Goal: Task Accomplishment & Management: Use online tool/utility

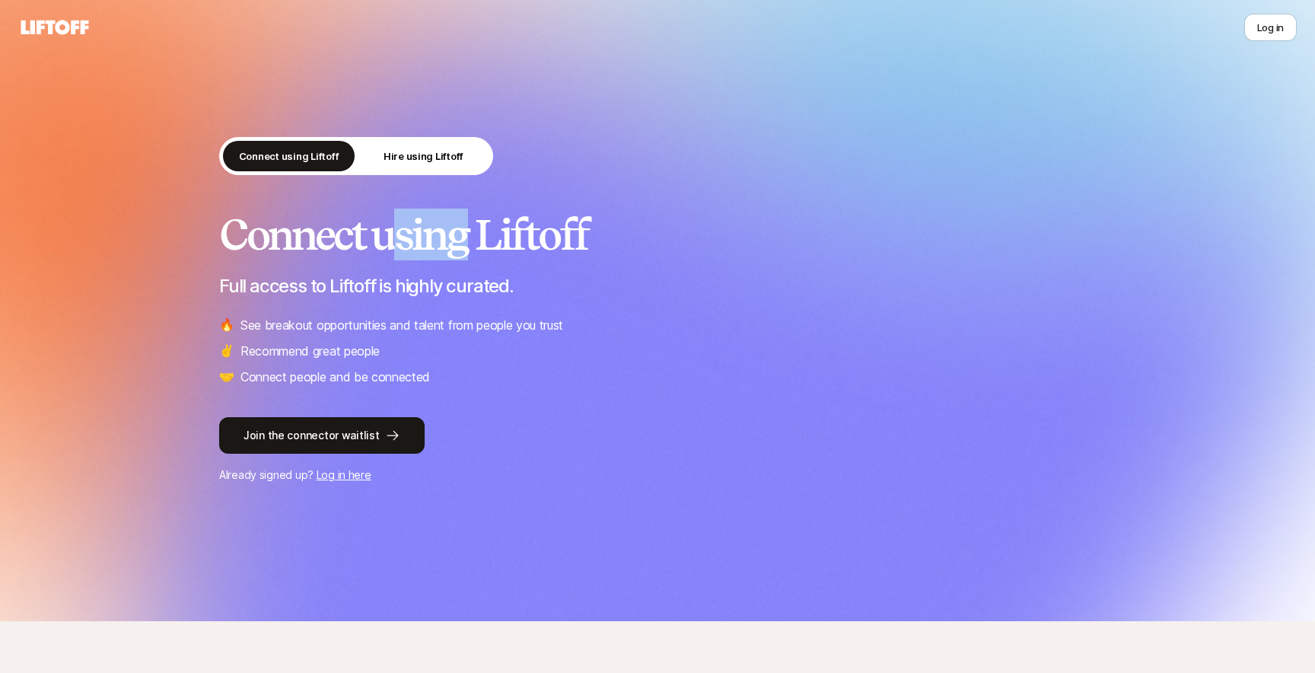
drag, startPoint x: 388, startPoint y: 227, endPoint x: 477, endPoint y: 229, distance: 89.0
click at [472, 231] on h2 "Connect using Liftoff" at bounding box center [657, 234] width 876 height 46
click at [568, 213] on h2 "Connect using Liftoff" at bounding box center [657, 234] width 876 height 46
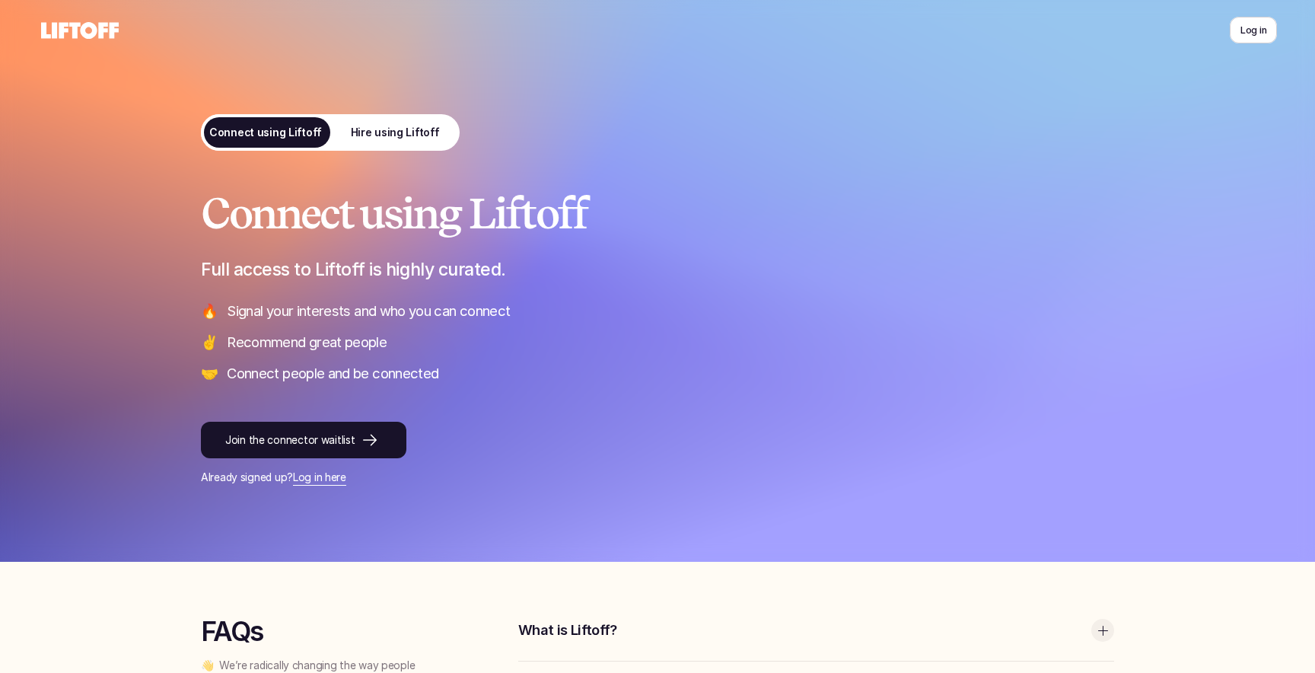
click at [368, 310] on p "Signal your interests and who you can connect" at bounding box center [670, 311] width 887 height 20
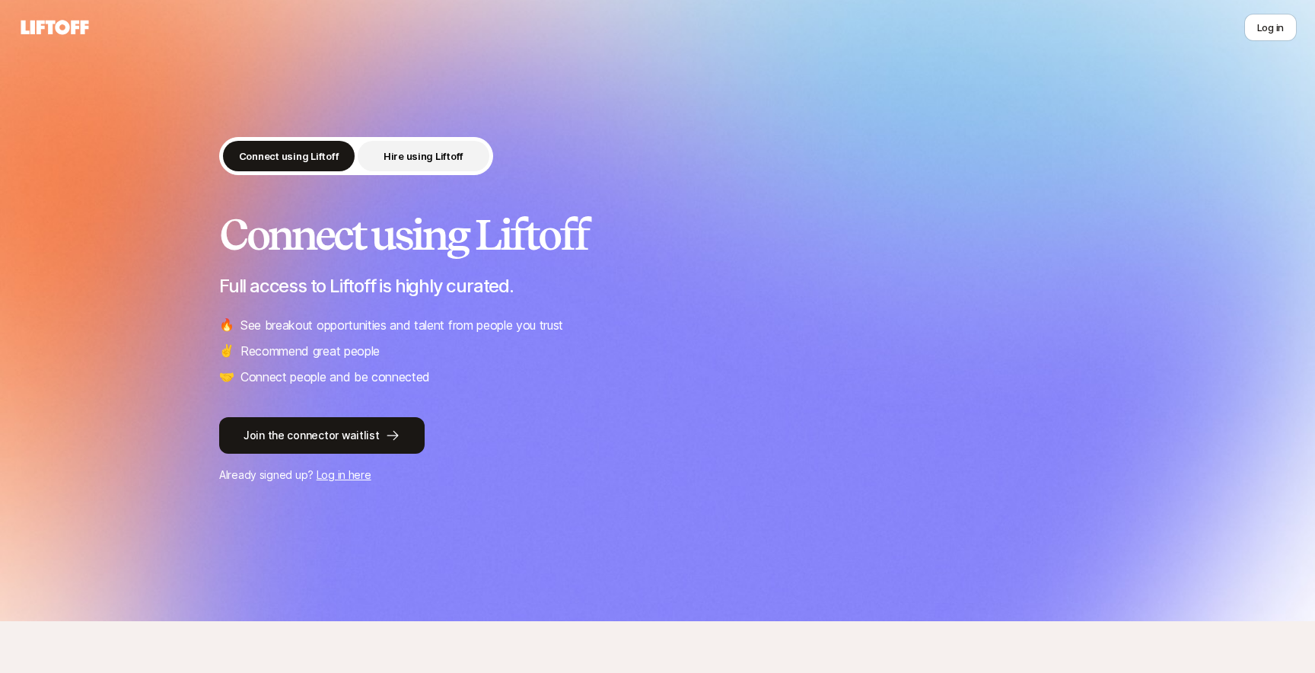
click at [426, 142] on button "Hire using Liftoff" at bounding box center [424, 156] width 132 height 30
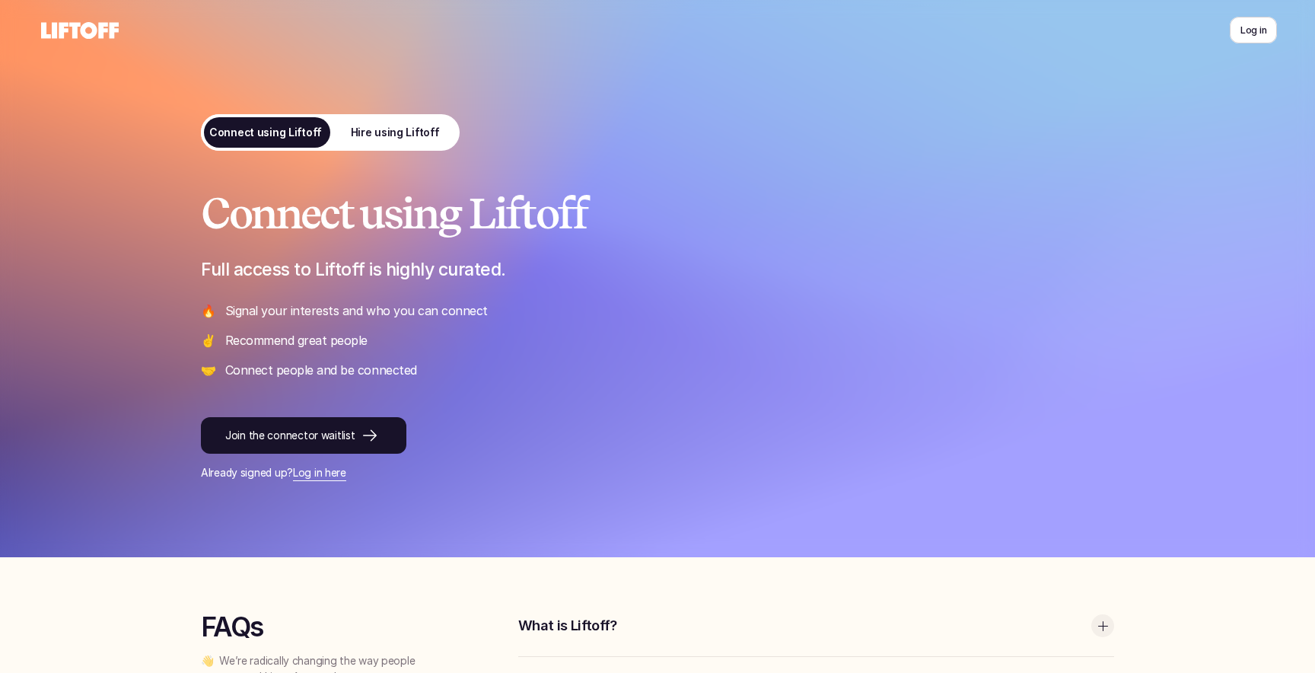
click at [389, 129] on p "Hire using Liftoff" at bounding box center [395, 133] width 89 height 16
